Goal: Book appointment/travel/reservation

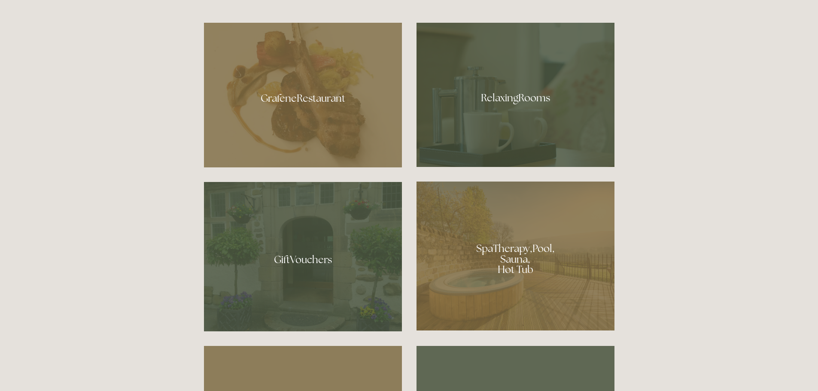
scroll to position [515, 0]
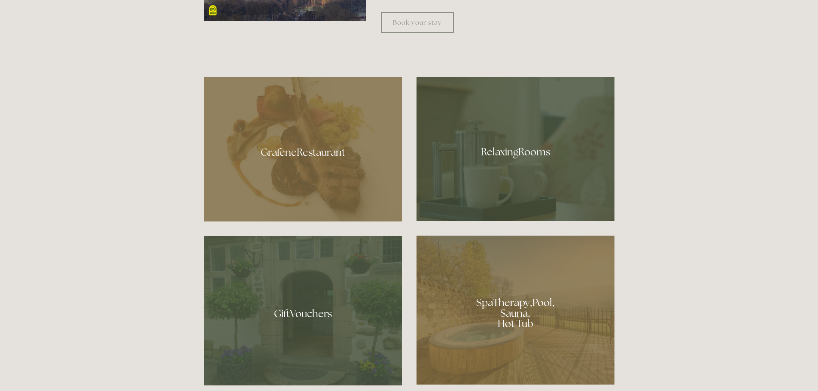
click at [322, 151] on div at bounding box center [303, 149] width 198 height 145
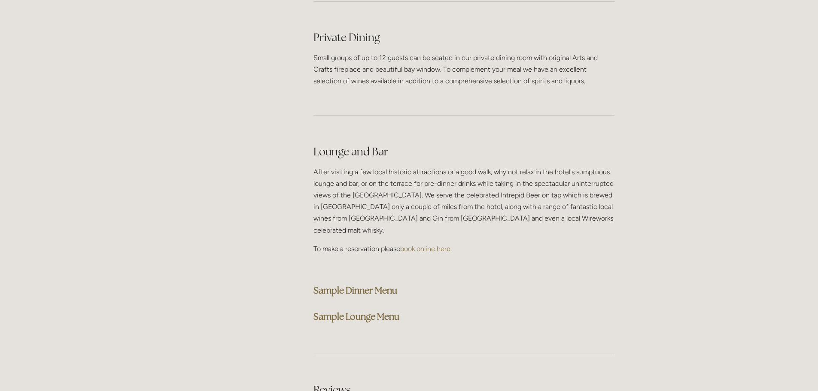
scroll to position [2060, 0]
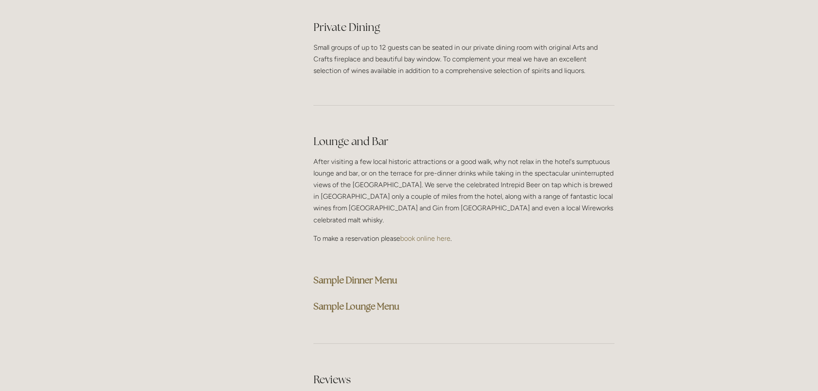
click at [364, 274] on strong "Sample Dinner Menu" at bounding box center [355, 280] width 84 height 12
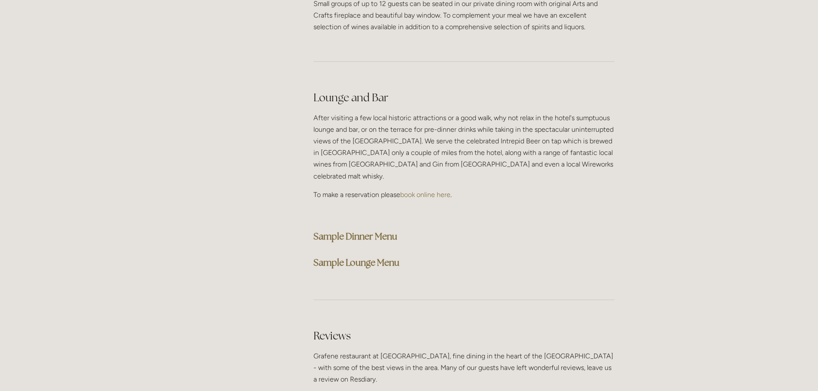
scroll to position [2103, 0]
click at [379, 231] on strong "Sample Dinner Menu" at bounding box center [355, 237] width 84 height 12
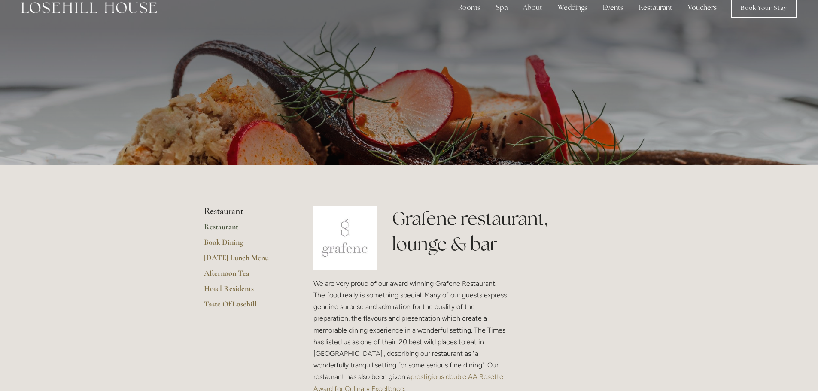
scroll to position [0, 0]
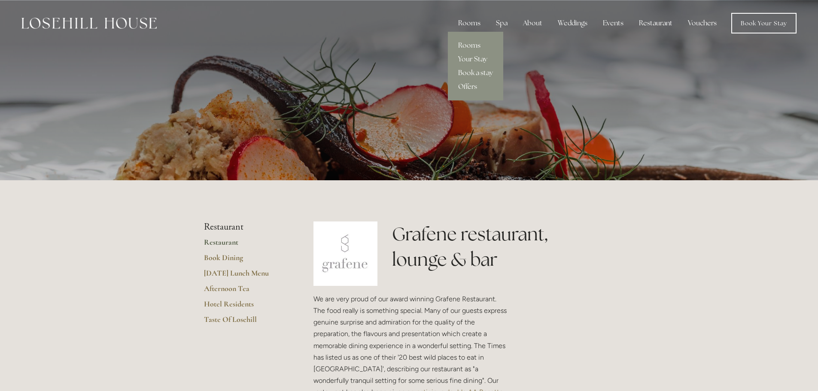
click at [470, 41] on link "Rooms" at bounding box center [475, 46] width 55 height 14
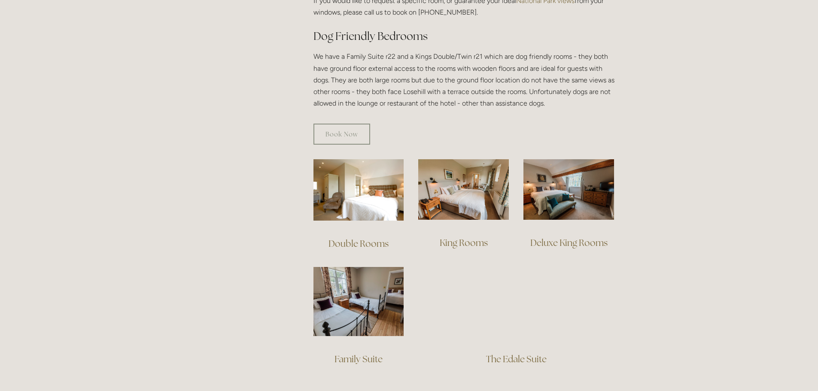
scroll to position [472, 0]
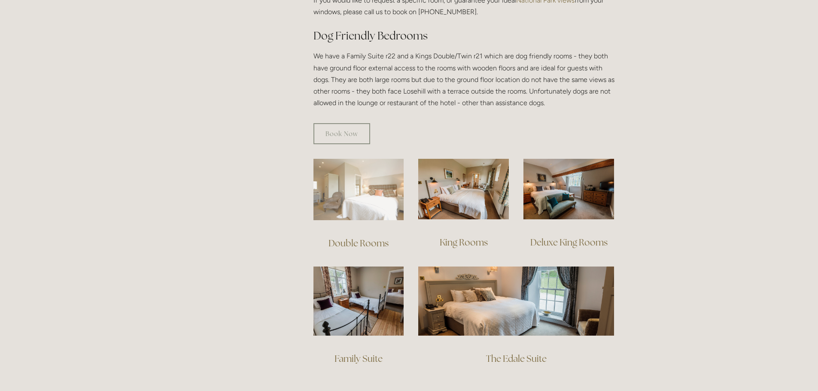
click at [378, 187] on img at bounding box center [358, 189] width 91 height 61
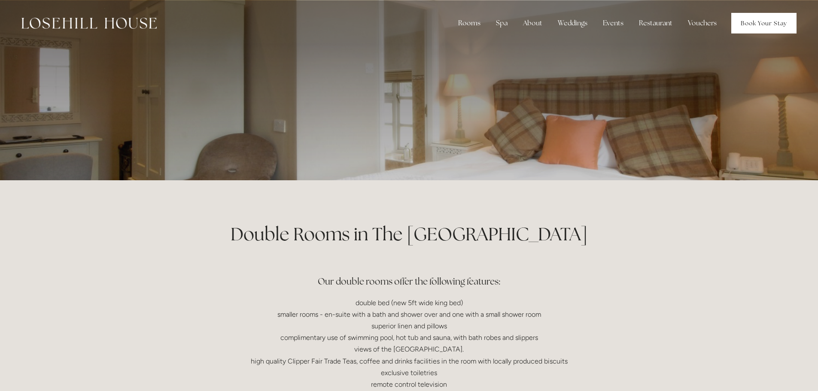
click at [758, 20] on link "Book Your Stay" at bounding box center [763, 23] width 65 height 21
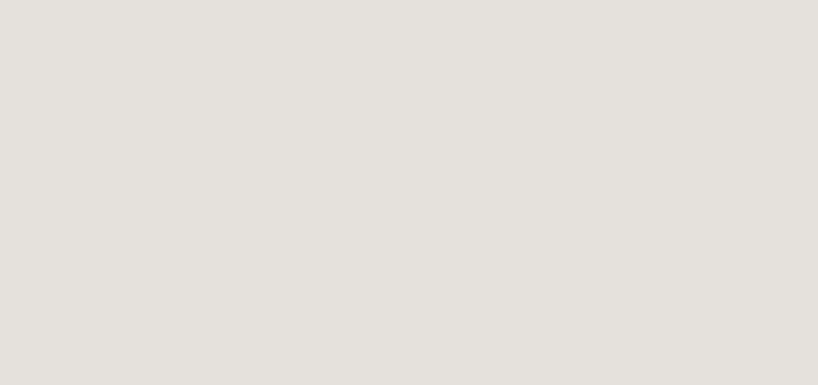
scroll to position [562, 0]
